Goal: Information Seeking & Learning: Check status

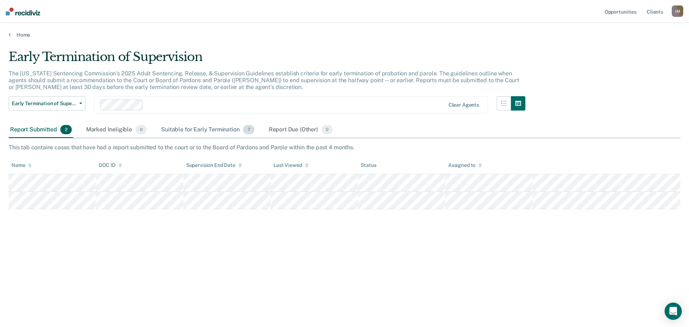
click at [176, 128] on div "Suitable for Early Termination 7" at bounding box center [208, 130] width 96 height 16
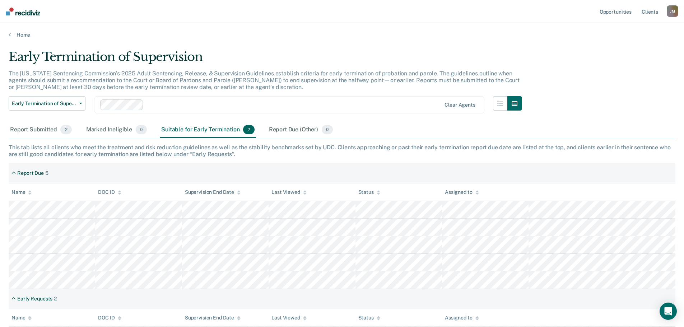
scroll to position [35, 0]
